Goal: Information Seeking & Learning: Find contact information

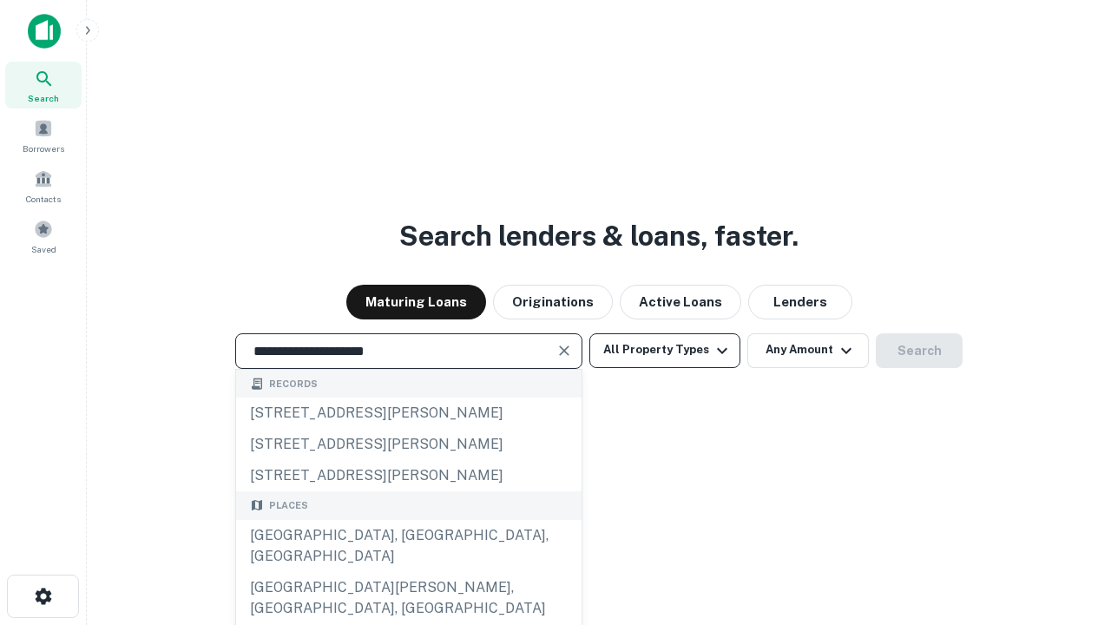
click at [408, 572] on div "Santa Monica, CA, USA" at bounding box center [408, 546] width 345 height 52
click at [665, 350] on button "All Property Types" at bounding box center [664, 350] width 151 height 35
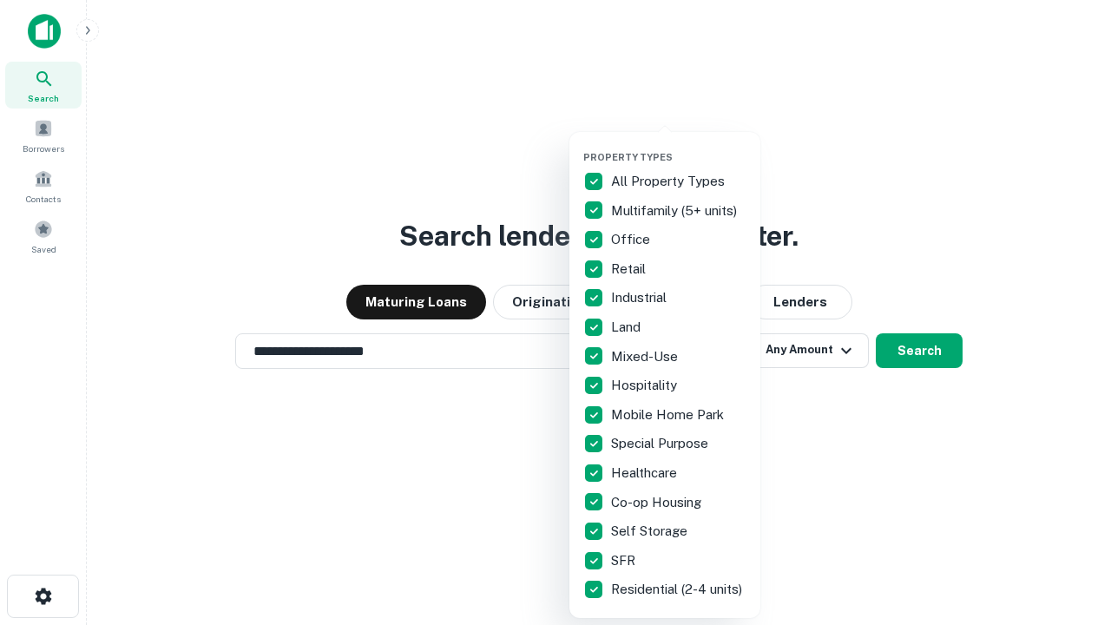
type input "**********"
click at [679, 146] on button "button" at bounding box center [678, 146] width 191 height 1
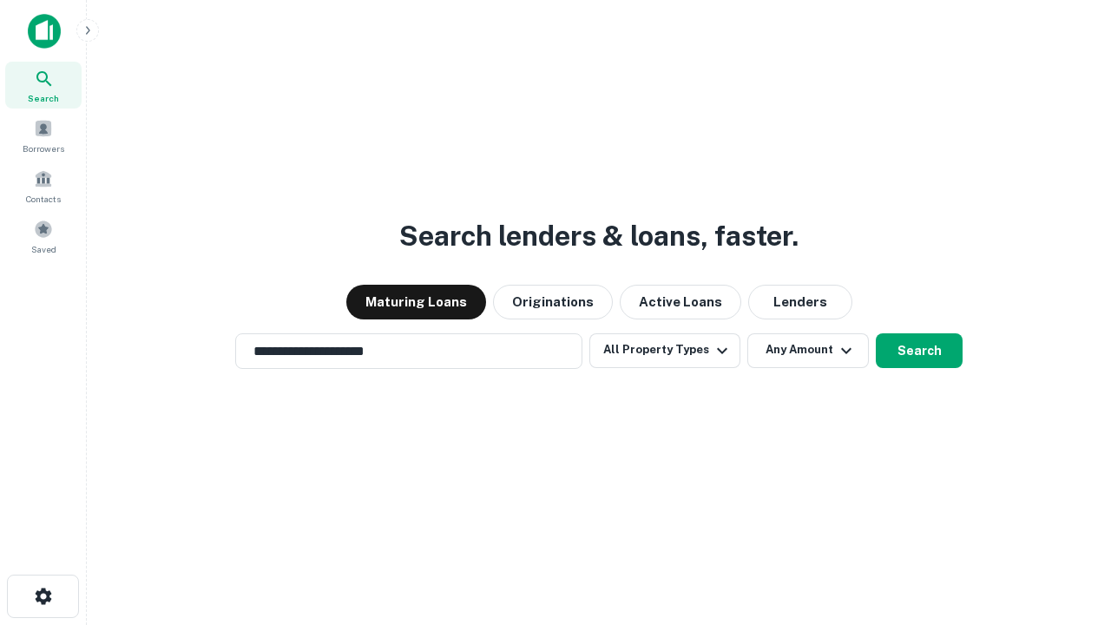
scroll to position [10, 209]
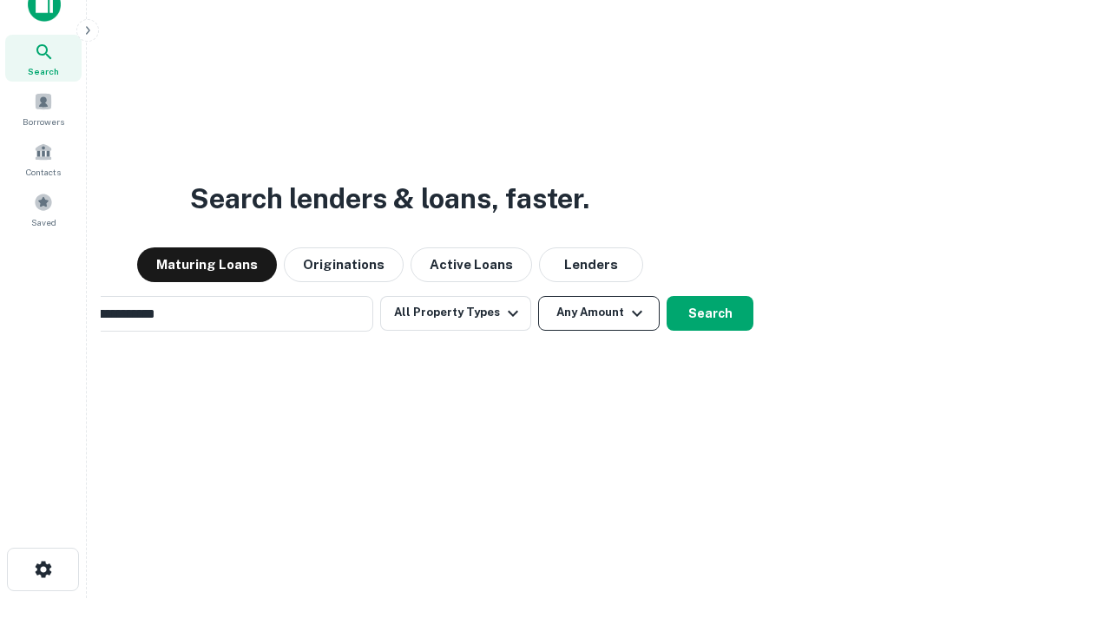
click at [538, 296] on button "Any Amount" at bounding box center [598, 313] width 121 height 35
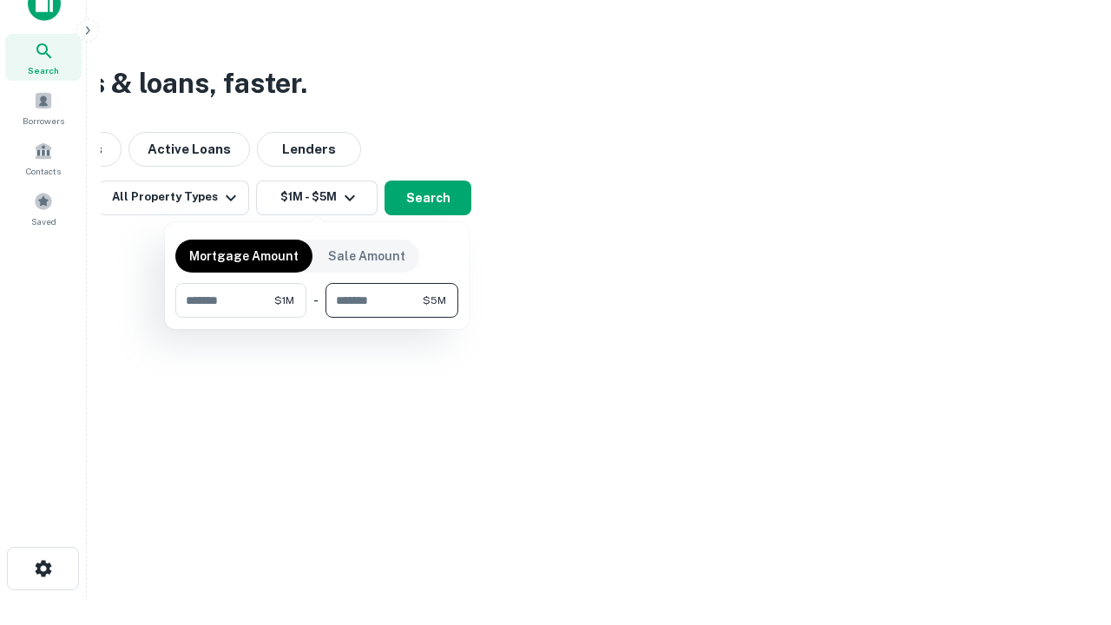
type input "*******"
click at [317, 318] on button "button" at bounding box center [316, 318] width 283 height 1
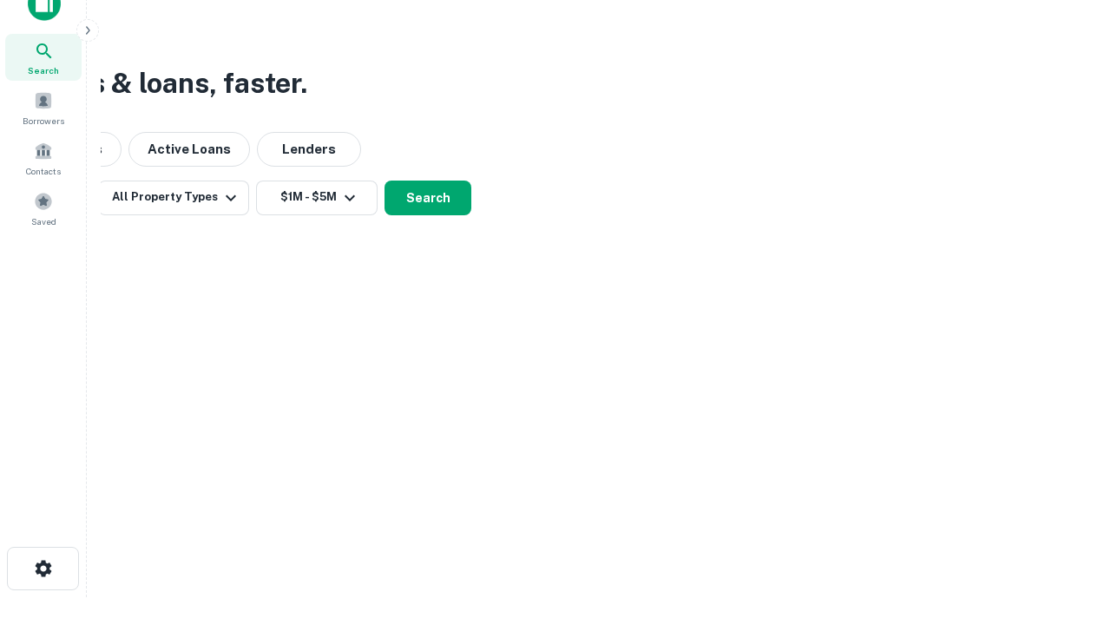
scroll to position [10, 320]
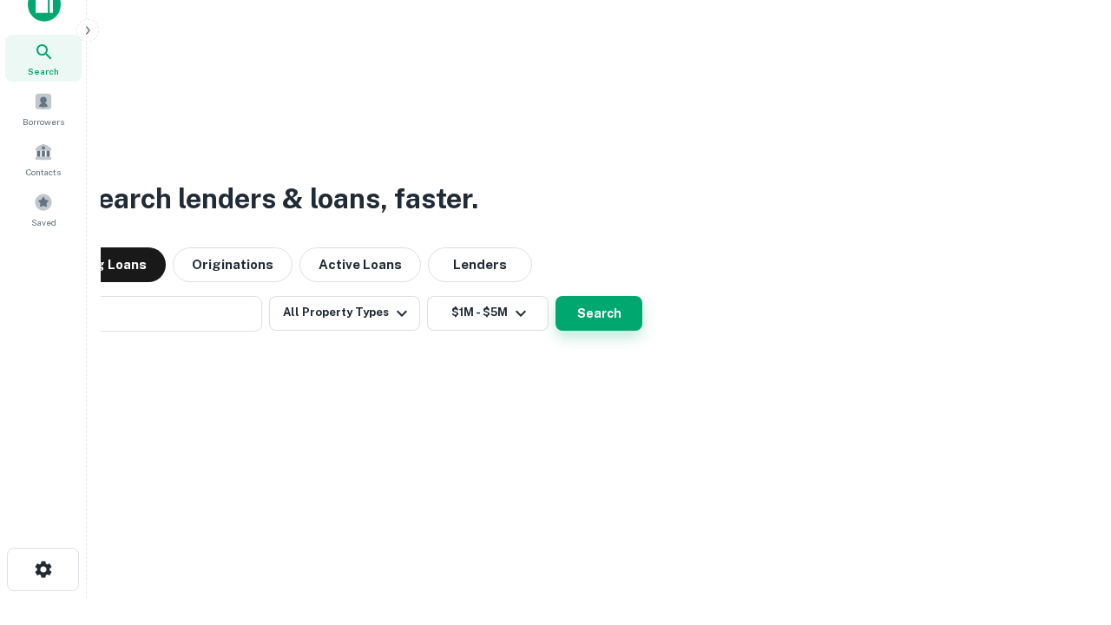
click at [555, 296] on button "Search" at bounding box center [598, 313] width 87 height 35
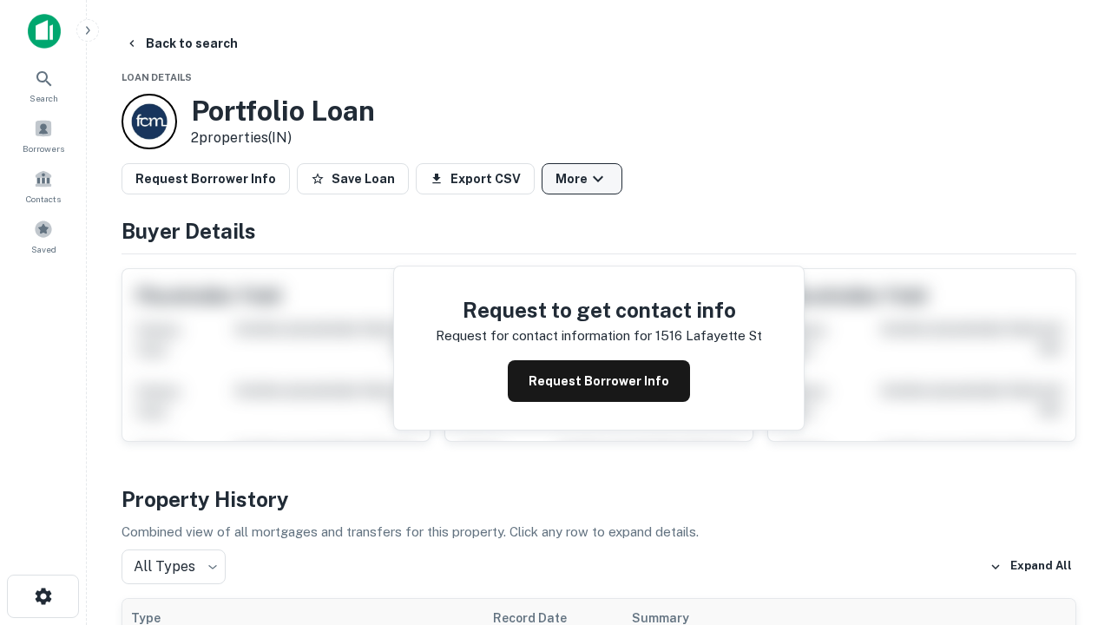
click at [581, 179] on button "More" at bounding box center [581, 178] width 81 height 31
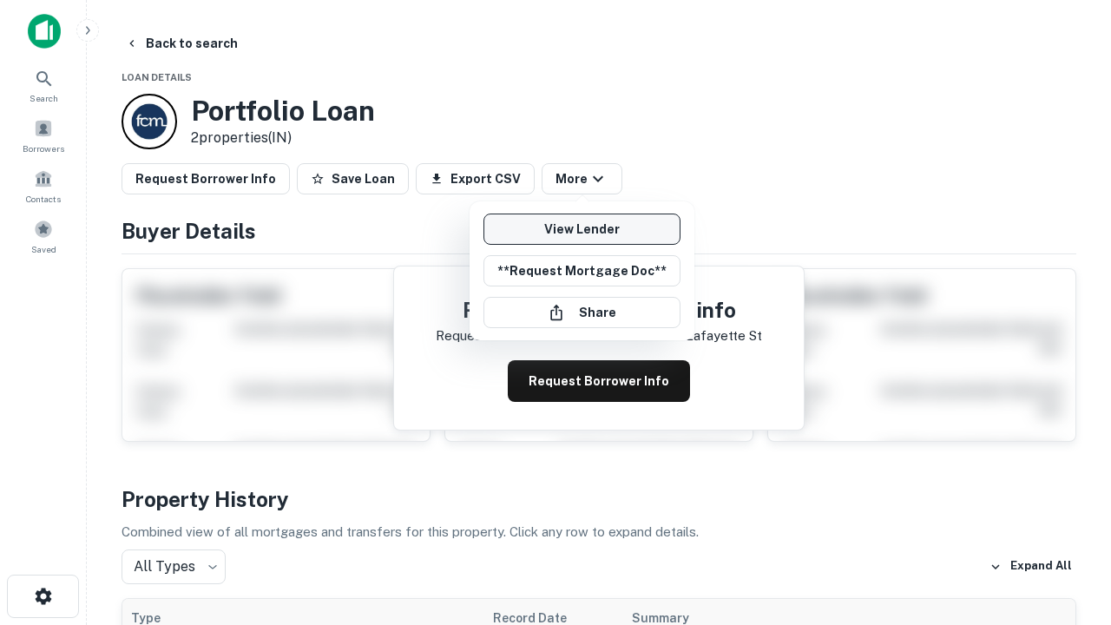
click at [581, 229] on link "View Lender" at bounding box center [581, 228] width 197 height 31
